Goal: Task Accomplishment & Management: Use online tool/utility

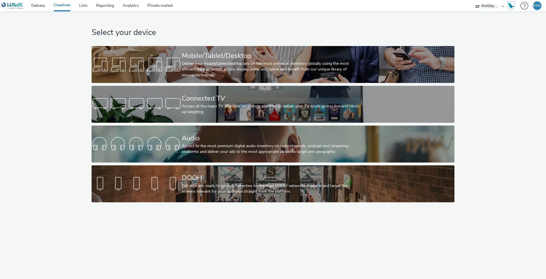
select select "c2295f28-7c96-446f-b279-53c23ee2b854"
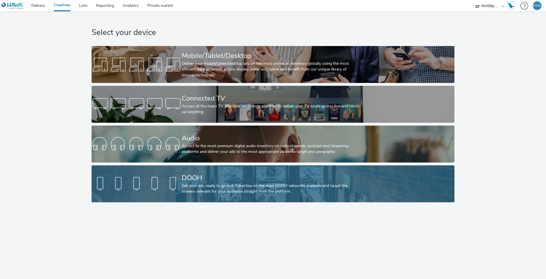
click at [219, 195] on div "DOOH Get your ads ready to go out! Advertise on the main DOOH networks availabl…" at bounding box center [272, 183] width 180 height 37
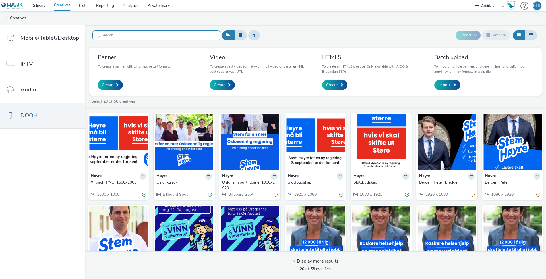
click at [141, 38] on input "text" at bounding box center [156, 35] width 128 height 10
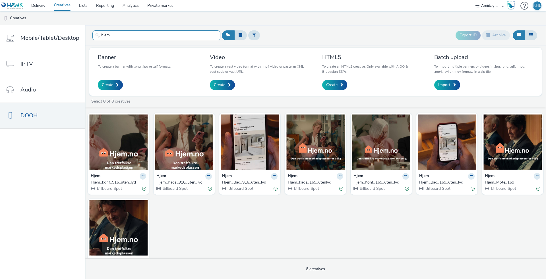
type input "hjem"
click at [378, 41] on div "Export ID Archive" at bounding box center [379, 35] width 318 height 14
click at [39, 7] on link "Delivery" at bounding box center [38, 5] width 22 height 11
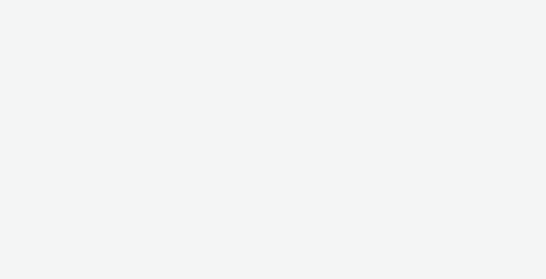
select select "c2295f28-7c96-446f-b279-53c23ee2b854"
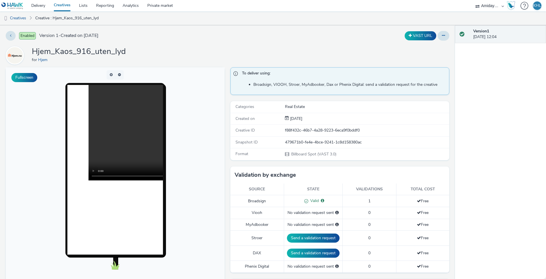
click at [118, 133] on video at bounding box center [183, 133] width 191 height 96
drag, startPoint x: 114, startPoint y: 177, endPoint x: 130, endPoint y: 177, distance: 16.5
click at [130, 177] on video at bounding box center [183, 133] width 191 height 96
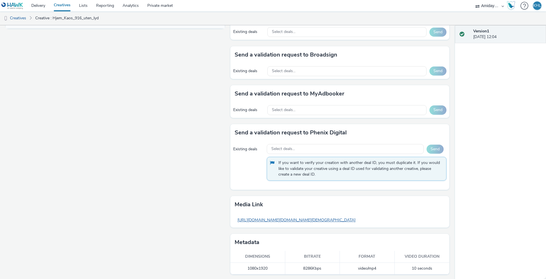
scroll to position [272, 0]
click at [278, 220] on link "https://tabmo-cdn.s3.eu-west-1.amazonaws.com/hawk.tabmo.io/organizations/2b4b67…" at bounding box center [297, 220] width 124 height 11
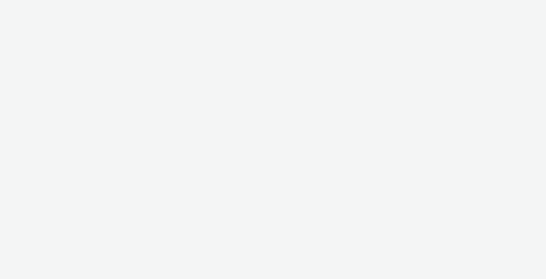
select select "c2295f28-7c96-446f-b279-53c23ee2b854"
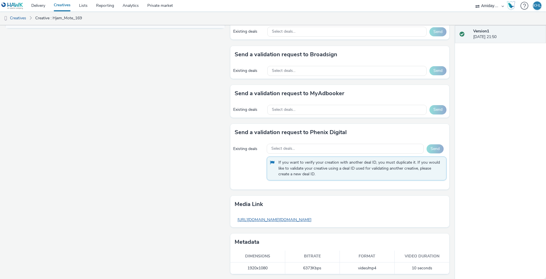
scroll to position [272, 0]
click at [313, 220] on link "[URL][DOMAIN_NAME][DOMAIN_NAME]" at bounding box center [275, 220] width 80 height 11
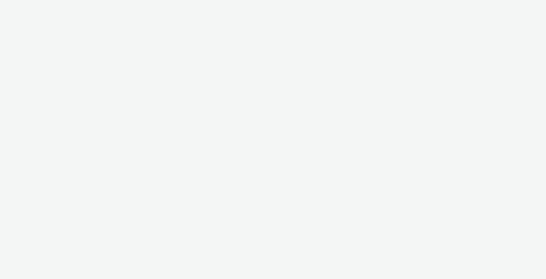
select select "c2295f28-7c96-446f-b279-53c23ee2b854"
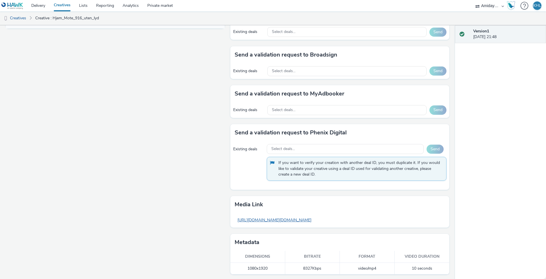
scroll to position [272, 0]
click at [272, 221] on link "https://tabmo-cdn.s3.eu-west-1.amazonaws.com/hawk.tabmo.io/organizations/2b4b67…" at bounding box center [275, 220] width 80 height 11
